Goal: Book appointment/travel/reservation

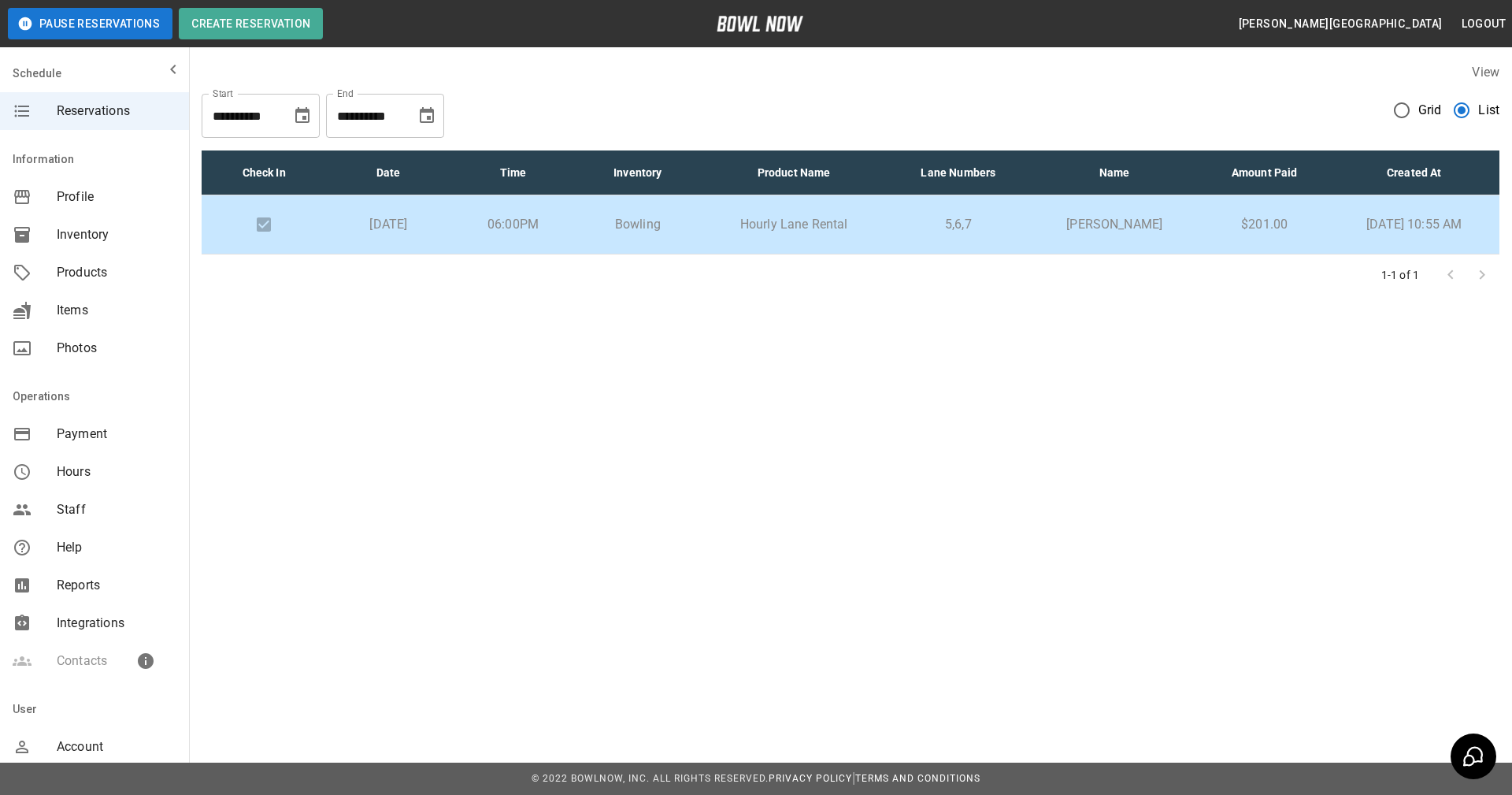
click at [423, 114] on icon "Choose date, selected date is Oct 19, 2025" at bounding box center [427, 116] width 19 height 19
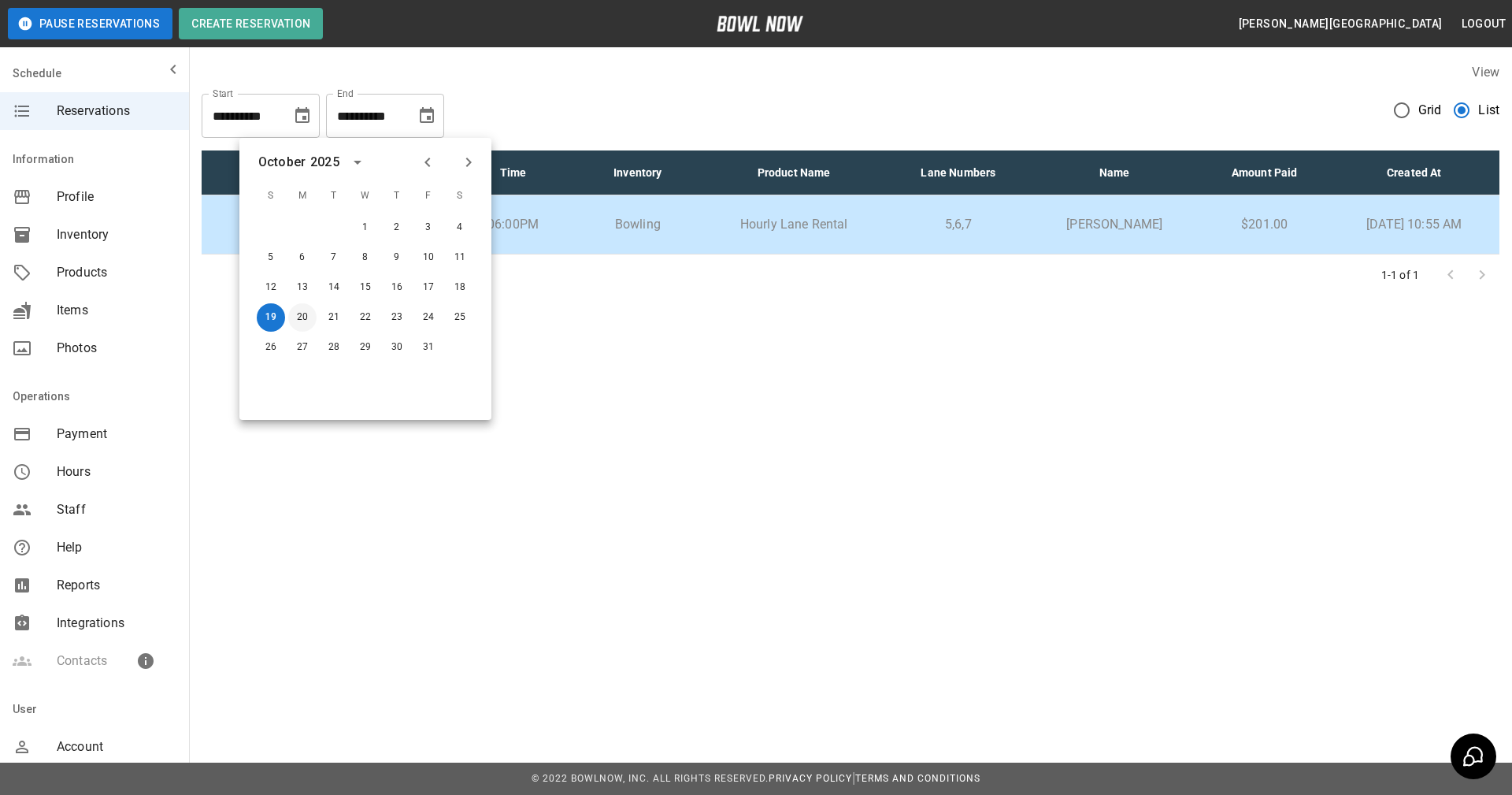
click at [306, 318] on button "20" at bounding box center [302, 316] width 28 height 28
type input "**********"
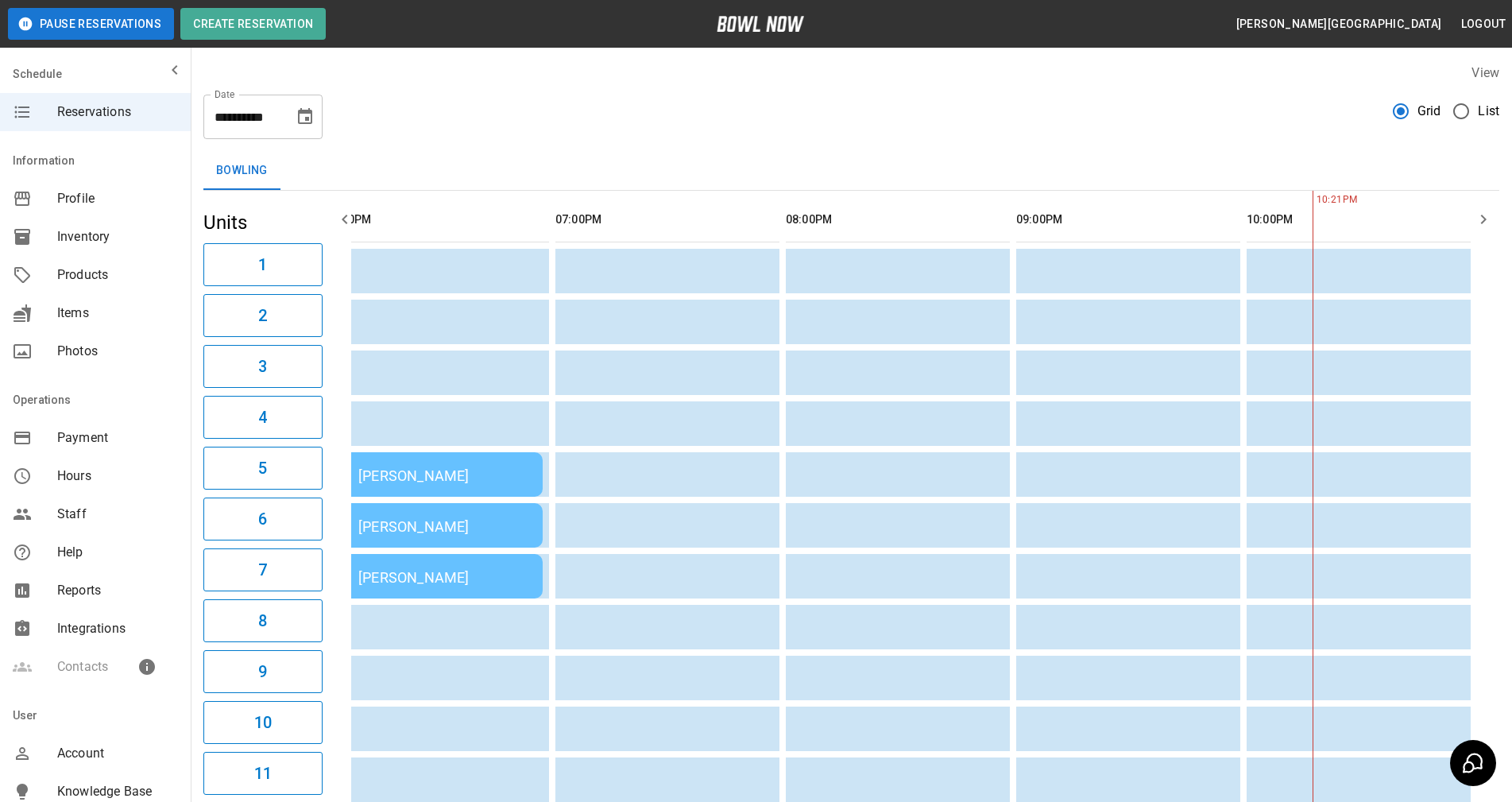
click at [301, 123] on icon "Choose date, selected date is Sep 19, 2025" at bounding box center [305, 116] width 15 height 16
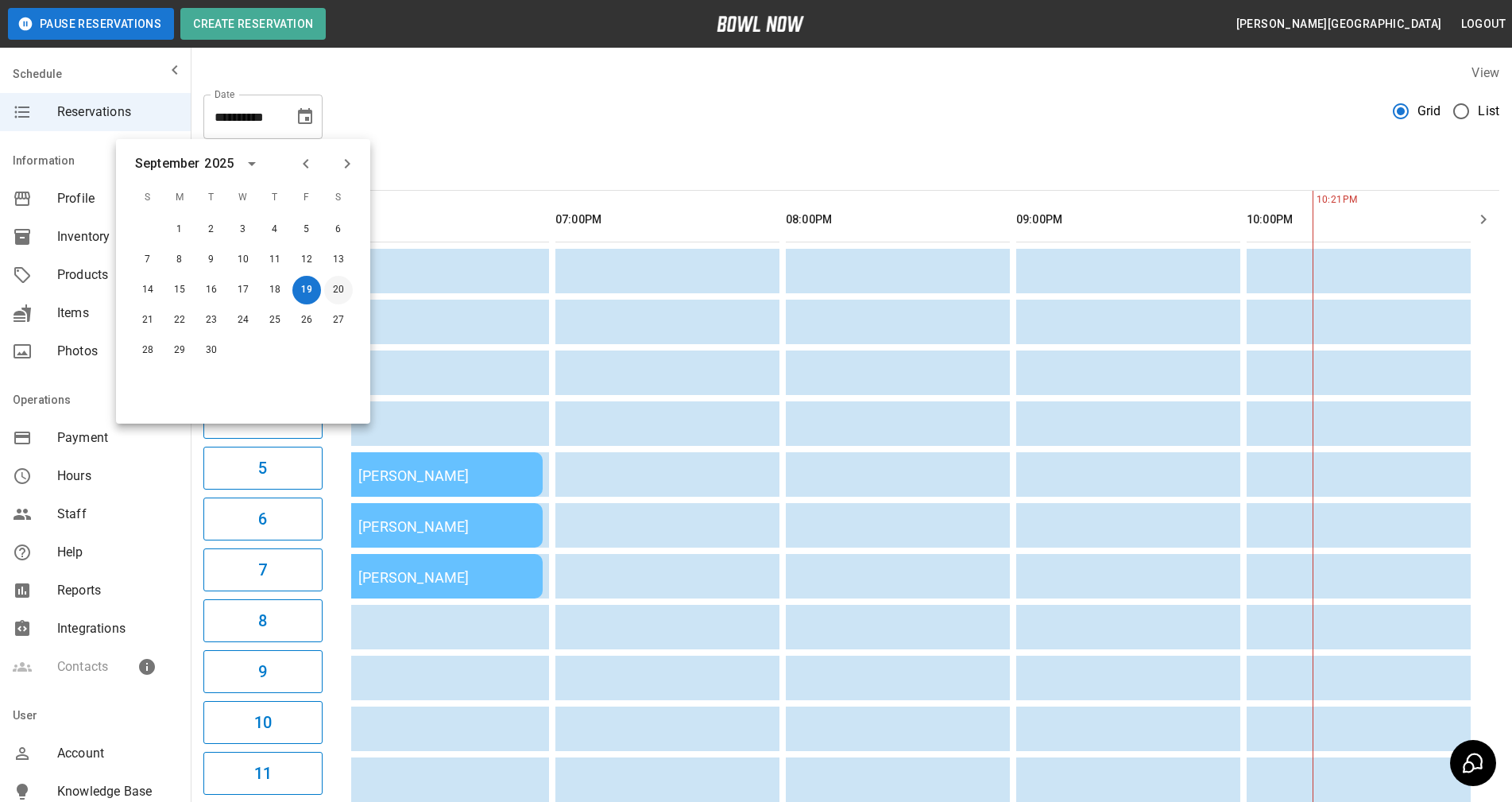
click at [336, 290] on button "20" at bounding box center [338, 289] width 28 height 28
type input "**********"
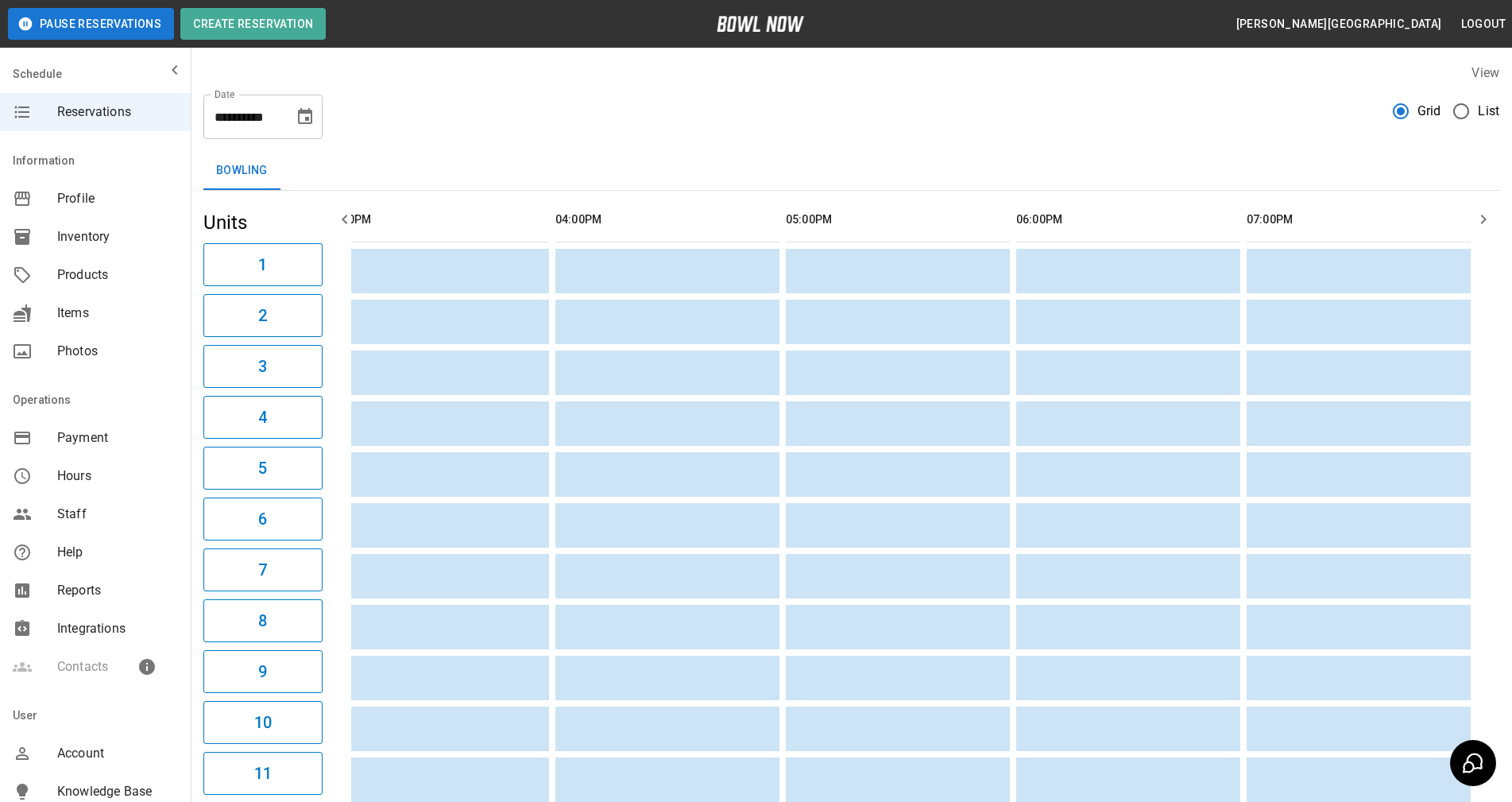
scroll to position [0, 1398]
click at [345, 218] on icon "button" at bounding box center [345, 219] width 19 height 19
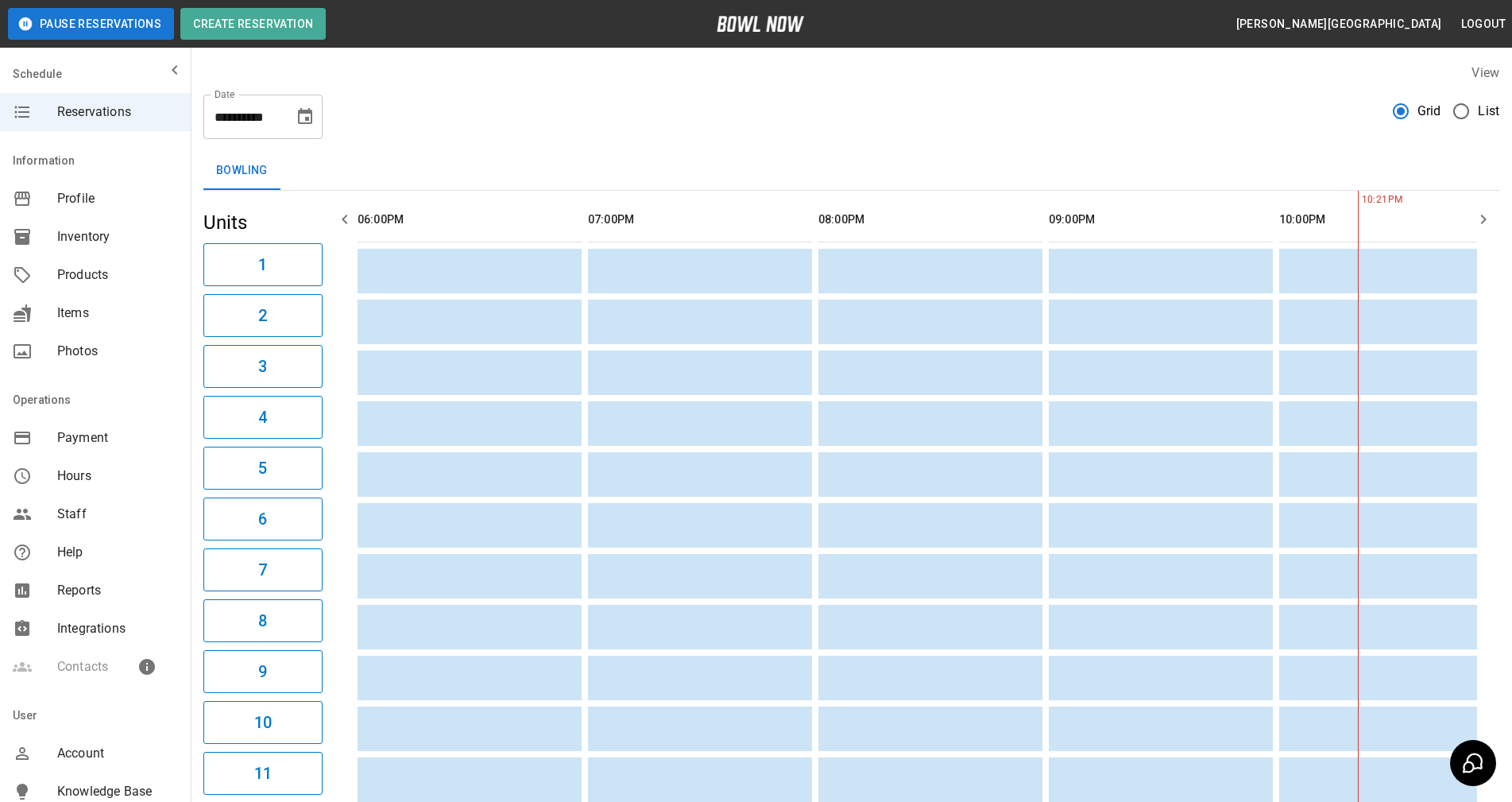
click at [345, 218] on icon "button" at bounding box center [345, 219] width 19 height 19
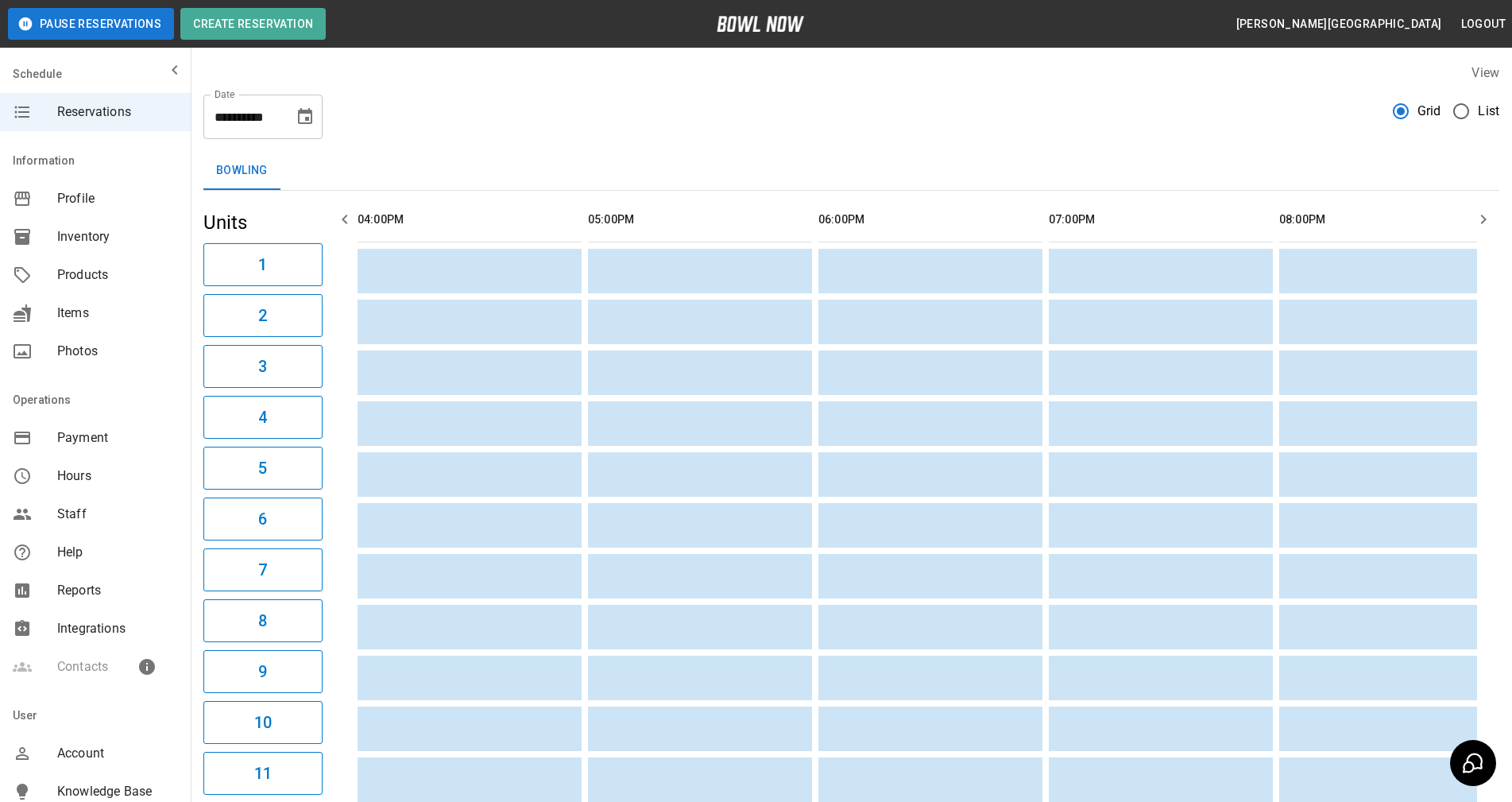
scroll to position [0, 0]
click at [345, 218] on icon "button" at bounding box center [345, 219] width 19 height 19
click at [1480, 218] on icon "button" at bounding box center [1483, 219] width 19 height 19
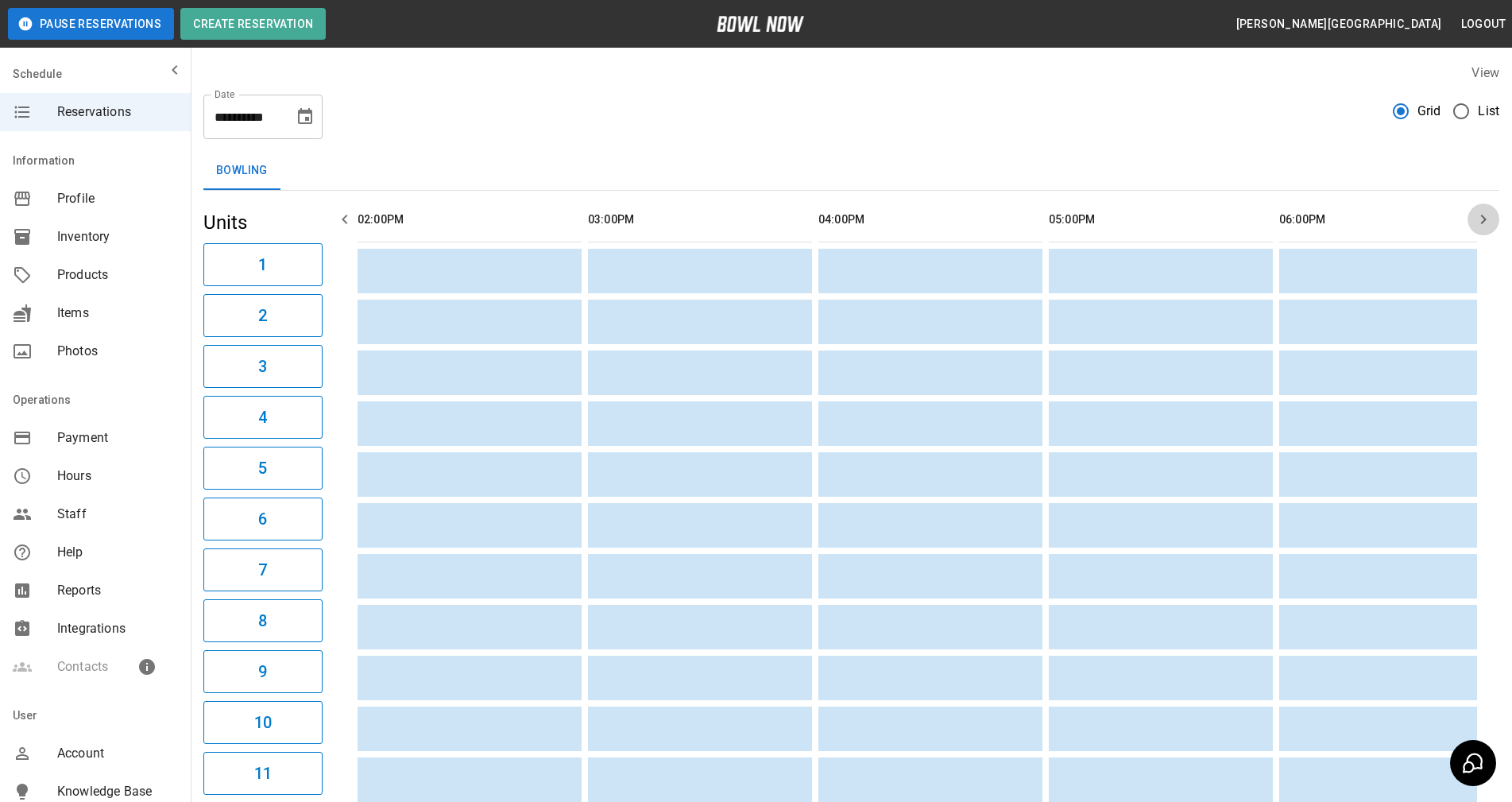
click at [1480, 218] on icon "button" at bounding box center [1483, 219] width 19 height 19
